Goal: Find contact information: Find contact information

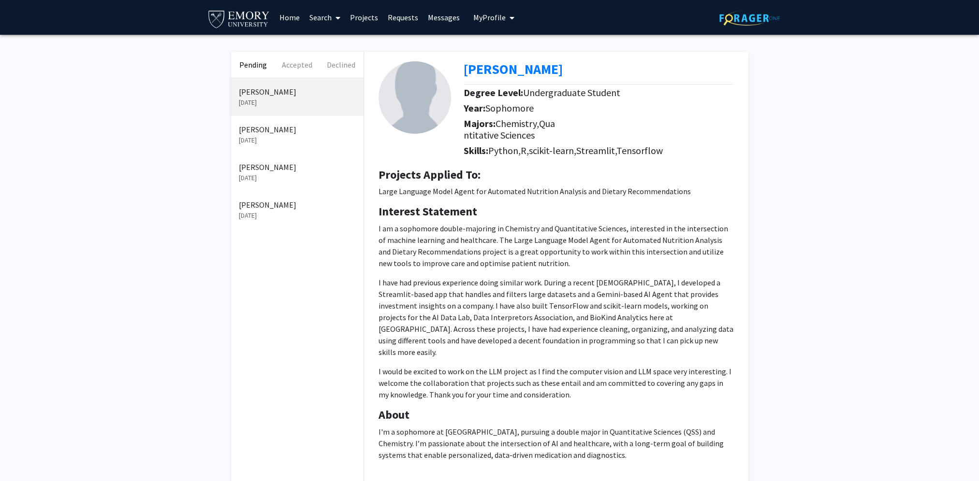
click at [440, 22] on link "Messages" at bounding box center [444, 17] width 42 height 34
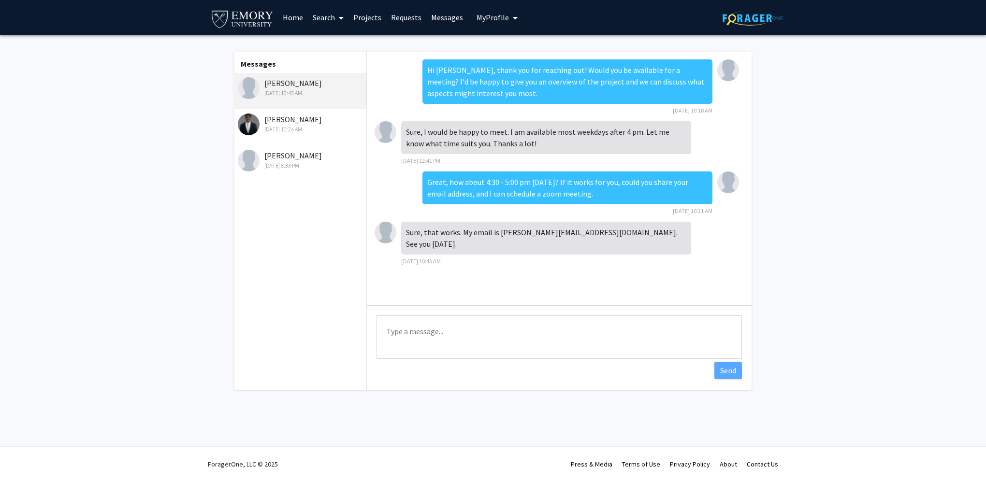
click at [271, 118] on div "[PERSON_NAME] [DATE] 10:24 AM" at bounding box center [301, 124] width 126 height 20
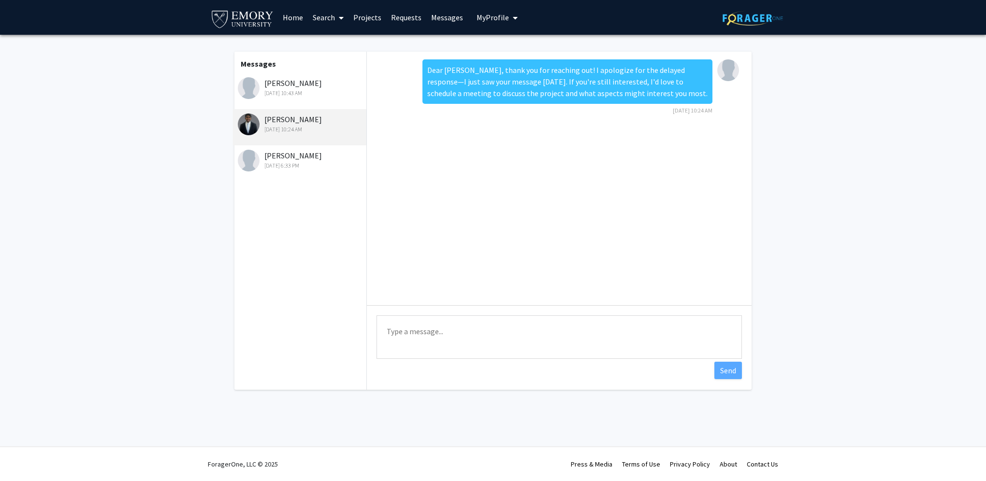
click at [279, 98] on div "[PERSON_NAME] [DATE] 10:43 AM" at bounding box center [299, 91] width 133 height 36
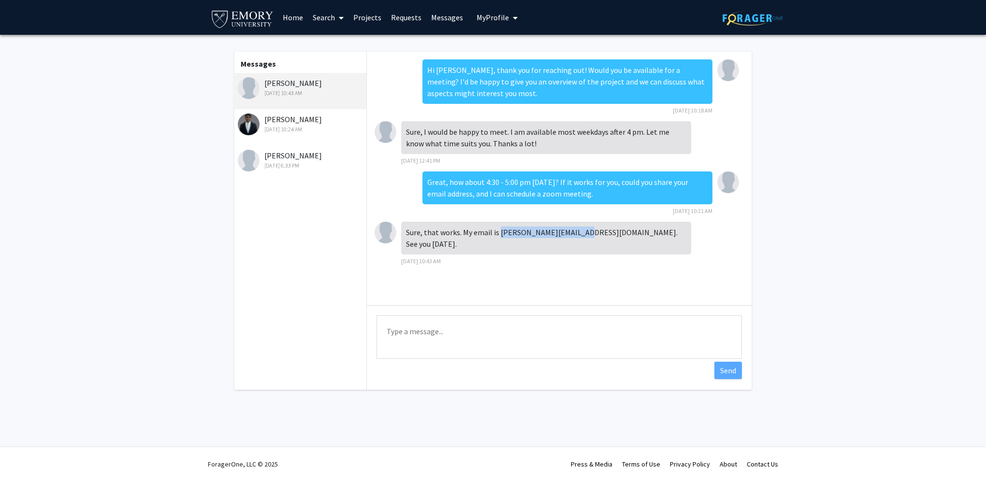
drag, startPoint x: 499, startPoint y: 232, endPoint x: 580, endPoint y: 232, distance: 81.2
click at [580, 232] on div "Sure, that works. My email is [PERSON_NAME][EMAIL_ADDRESS][DOMAIN_NAME]. See yo…" at bounding box center [546, 238] width 290 height 33
copy div "[PERSON_NAME][EMAIL_ADDRESS][DOMAIN_NAME]"
click at [597, 234] on div "Sure, that works. My email is [PERSON_NAME][EMAIL_ADDRESS][DOMAIN_NAME]. See yo…" at bounding box center [546, 238] width 290 height 33
drag, startPoint x: 264, startPoint y: 81, endPoint x: 291, endPoint y: 81, distance: 27.1
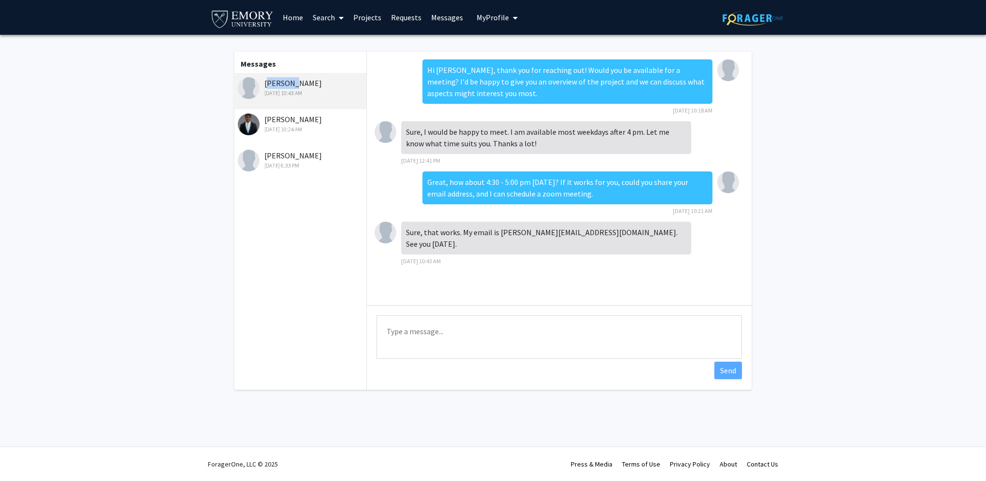
click at [291, 81] on div "[PERSON_NAME] [DATE] 10:43 AM" at bounding box center [301, 87] width 126 height 20
drag, startPoint x: 291, startPoint y: 81, endPoint x: 286, endPoint y: 81, distance: 5.3
copy div "[PERSON_NAME]"
